Goal: Task Accomplishment & Management: Use online tool/utility

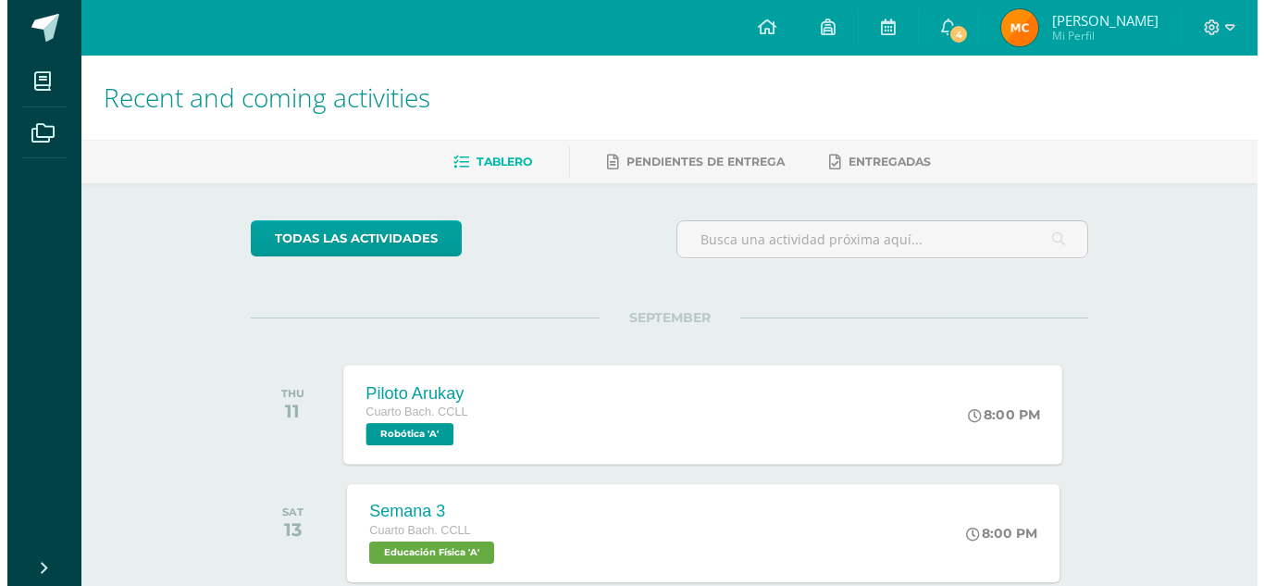
scroll to position [65, 0]
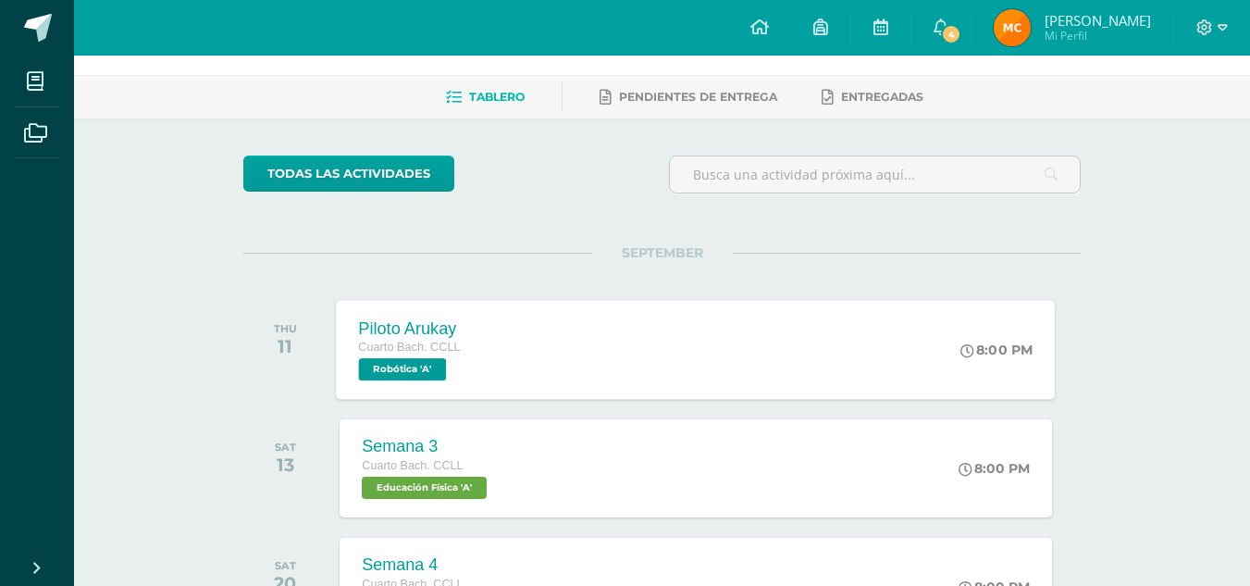
click at [623, 355] on div "Piloto Arukay Cuarto Bach. CCLL Robótica 'A' 8:00 PM Piloto Arukay Robótica Car…" at bounding box center [696, 349] width 719 height 99
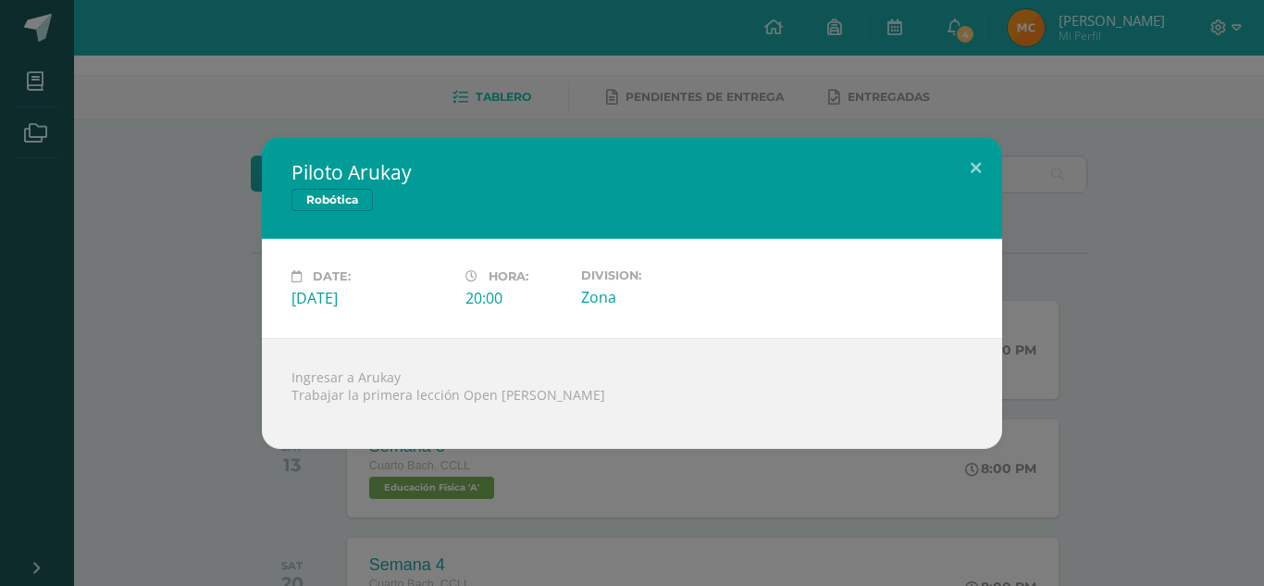
click at [1146, 339] on div "Piloto Arukay Robótica Date: Thursday 11 de September Hora: 20:00 Division: Zona" at bounding box center [631, 293] width 1249 height 312
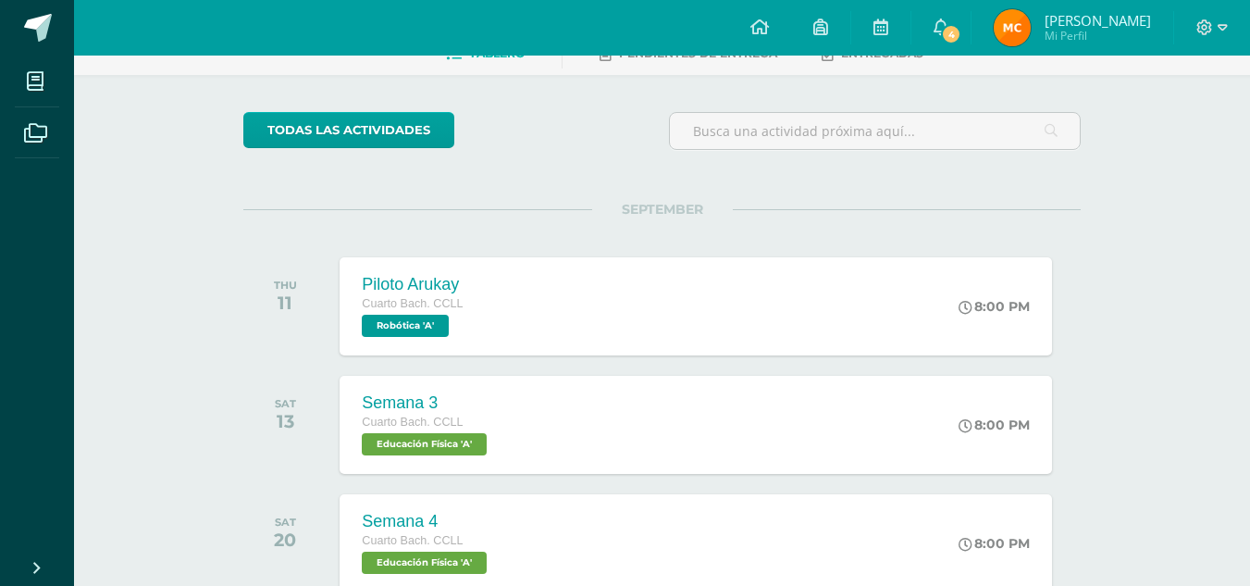
scroll to position [0, 0]
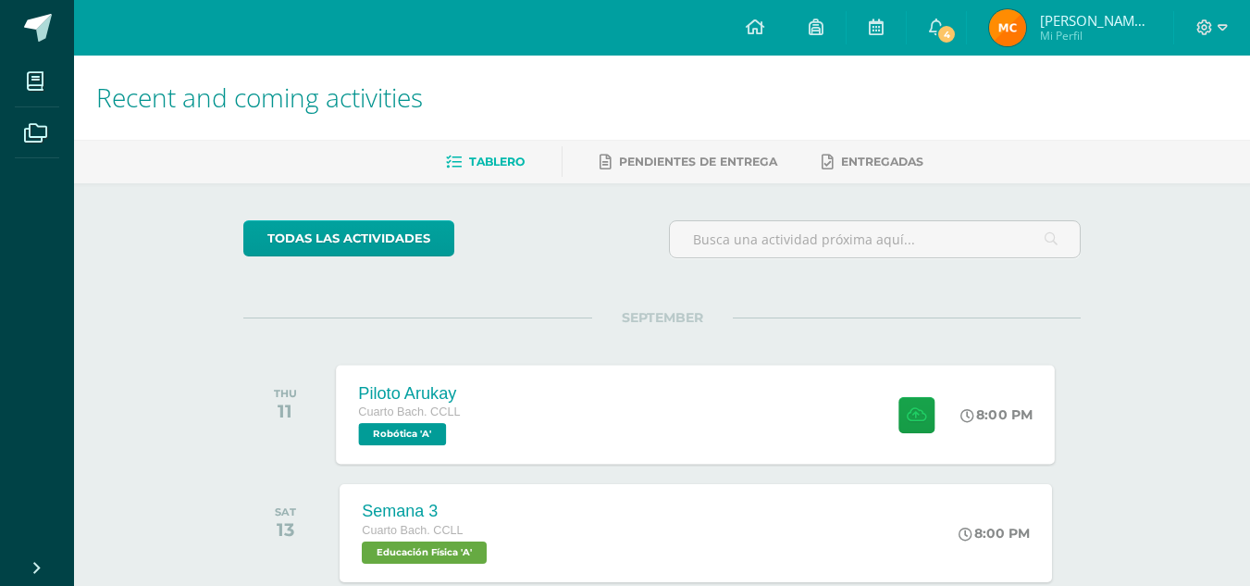
click at [618, 419] on div "Piloto Arukay Cuarto Bach. CCLL Robótica 'A' 8:00 PM Piloto Arukay Robótica" at bounding box center [696, 413] width 719 height 99
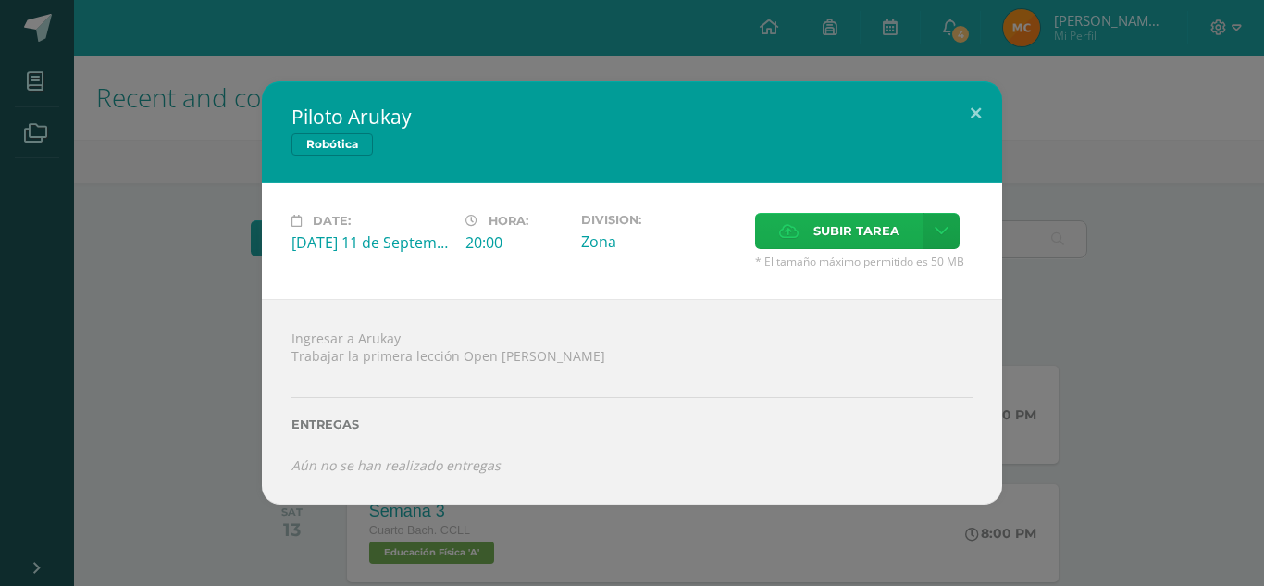
click at [817, 225] on span "Subir tarea" at bounding box center [856, 231] width 86 height 34
click at [0, 0] on input "Subir tarea" at bounding box center [0, 0] width 0 height 0
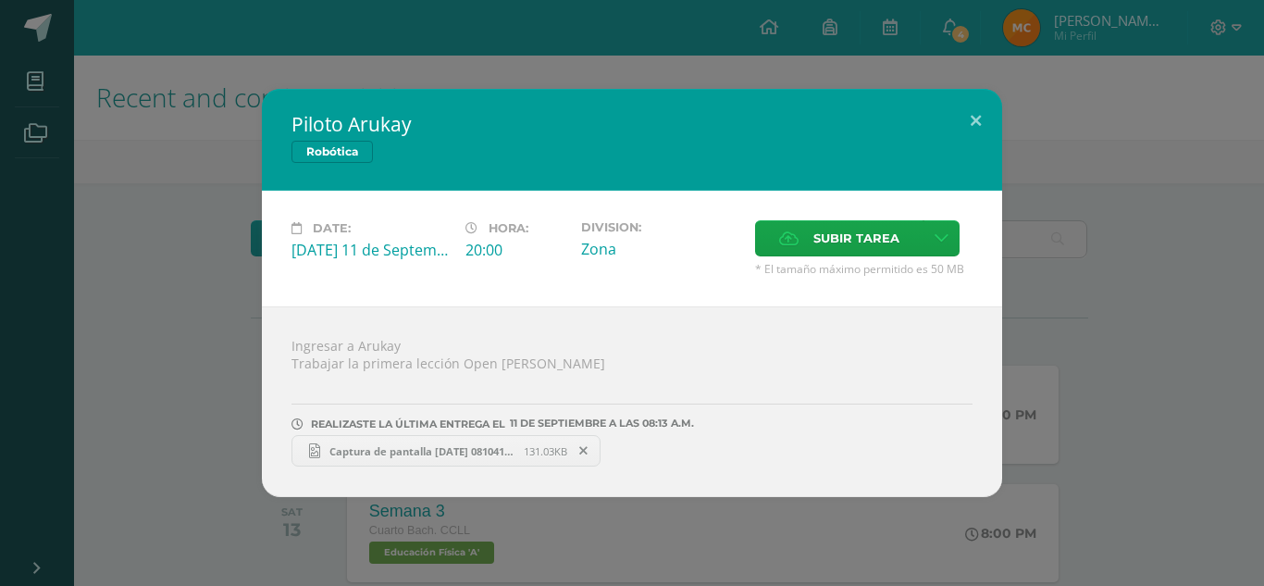
click at [1220, 143] on div "Piloto Arukay Robótica Date: [DATE] 11 de September Hora: 20:00 Division: Zona …" at bounding box center [631, 293] width 1249 height 408
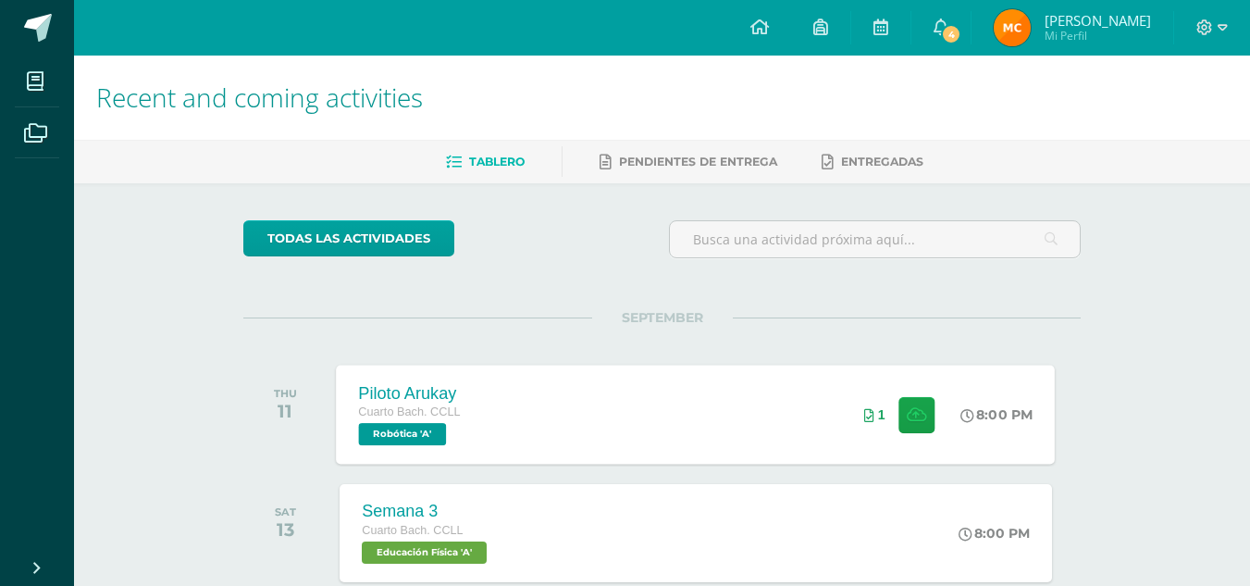
click at [664, 426] on div "Piloto Arukay Cuarto [PERSON_NAME]. CCLL Robótica 'A' 8:00 PM 1 Piloto Arukay R…" at bounding box center [696, 413] width 719 height 99
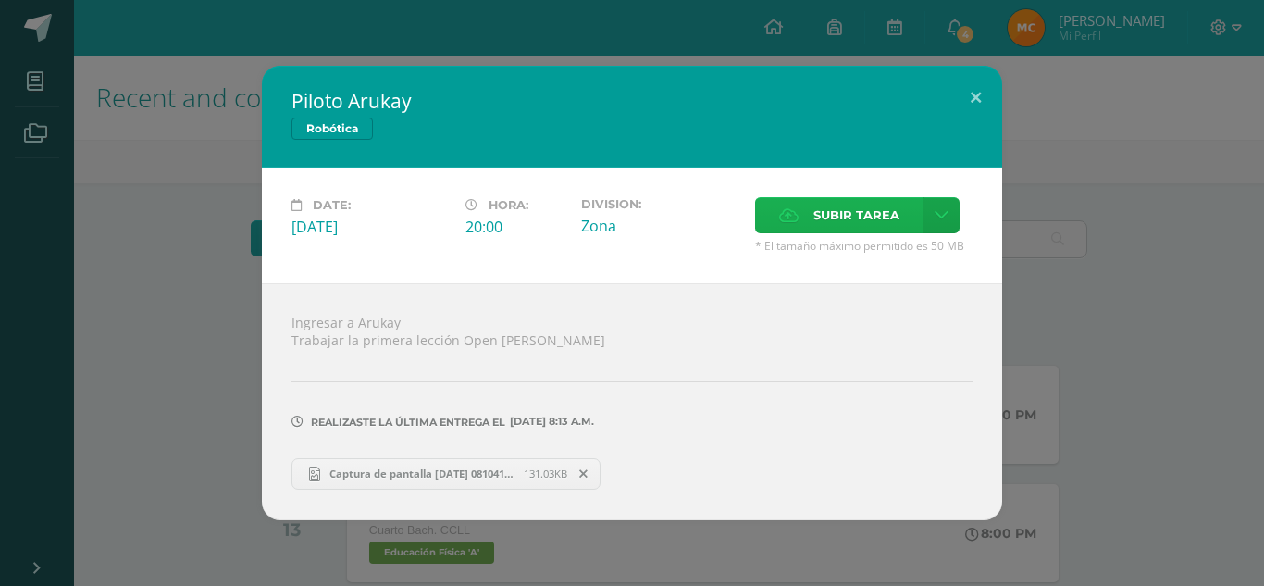
click at [799, 217] on label "Subir tarea" at bounding box center [839, 215] width 168 height 36
click at [0, 0] on input "Subir tarea" at bounding box center [0, 0] width 0 height 0
